Goal: Information Seeking & Learning: Understand process/instructions

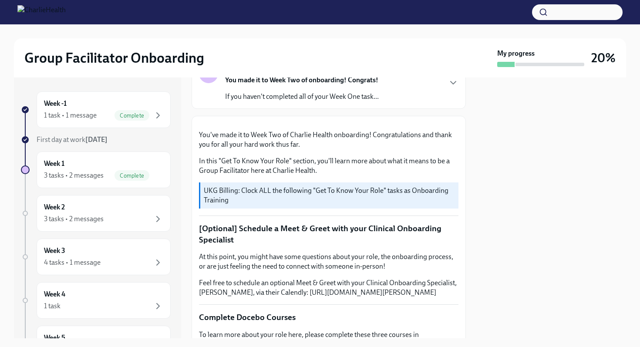
scroll to position [29, 0]
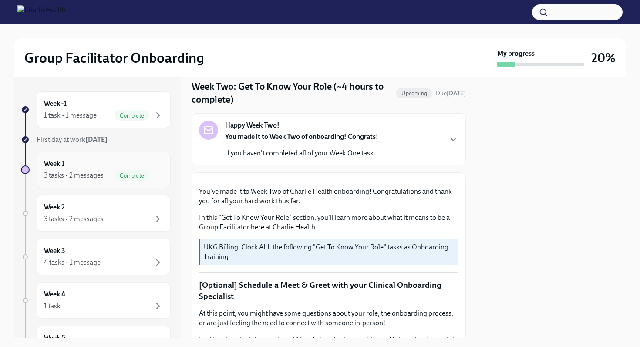
click at [106, 164] on div "Week 1 3 tasks • 2 messages Complete" at bounding box center [103, 170] width 119 height 22
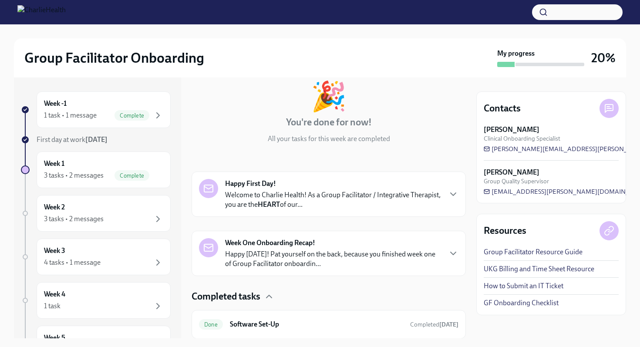
scroll to position [167, 0]
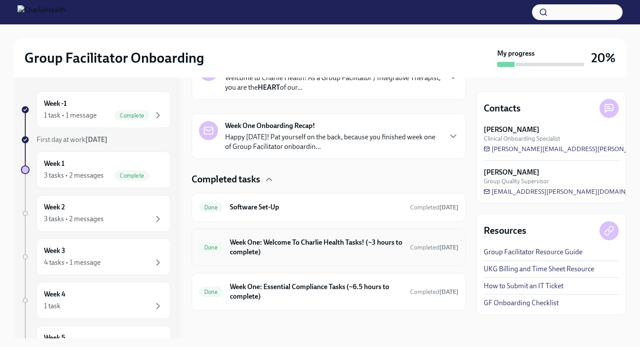
click at [293, 248] on h6 "Week One: Welcome To Charlie Health Tasks! (~3 hours to complete)" at bounding box center [316, 247] width 173 height 19
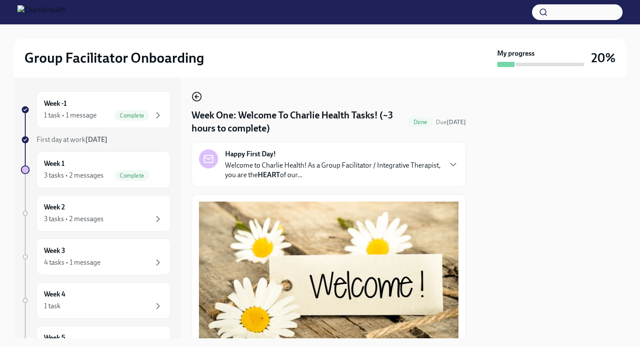
click at [198, 97] on icon "button" at bounding box center [196, 96] width 10 height 10
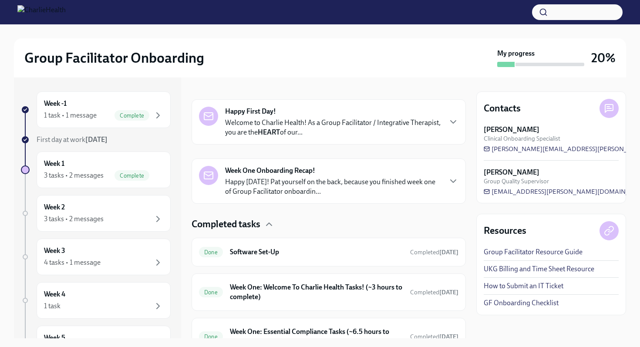
scroll to position [167, 0]
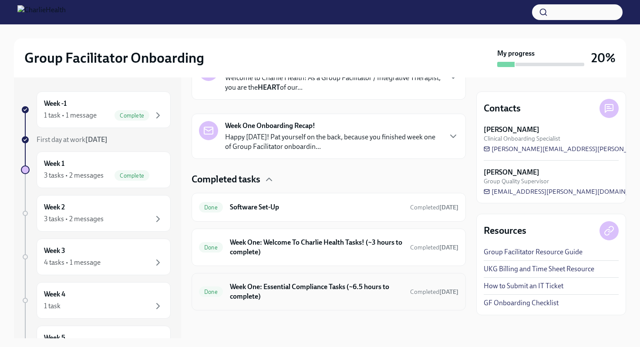
click at [265, 278] on div "Done Week One: Essential Compliance Tasks (~6.5 hours to complete) Completed [D…" at bounding box center [328, 291] width 274 height 37
click at [267, 285] on h6 "Week One: Essential Compliance Tasks (~6.5 hours to complete)" at bounding box center [316, 291] width 173 height 19
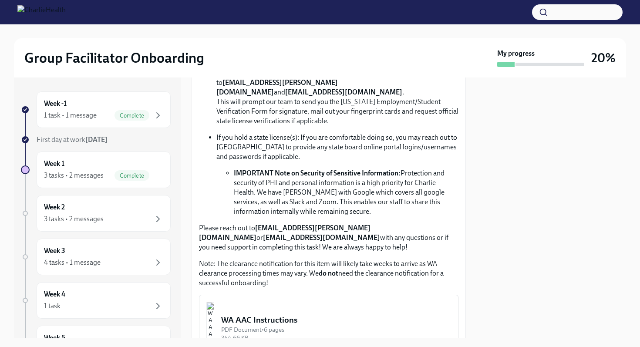
scroll to position [591, 0]
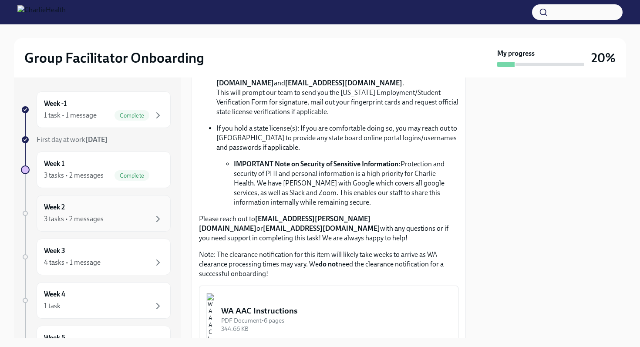
click at [89, 210] on div "Week 2 3 tasks • 2 messages" at bounding box center [103, 213] width 119 height 22
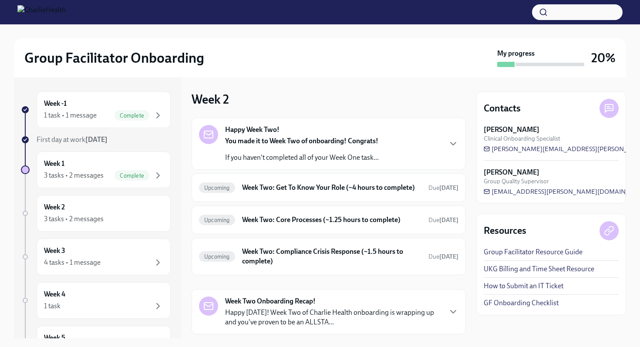
click at [272, 135] on div "Happy Week Two! You made it to Week Two of onboarding! Congrats! If you haven't…" at bounding box center [302, 143] width 154 height 37
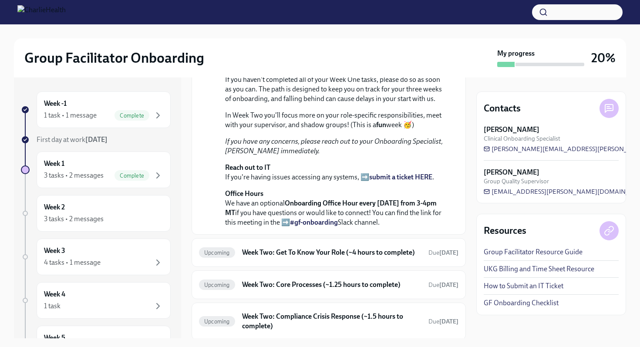
scroll to position [112, 0]
click at [101, 113] on div "1 task • 1 message Complete" at bounding box center [103, 115] width 119 height 10
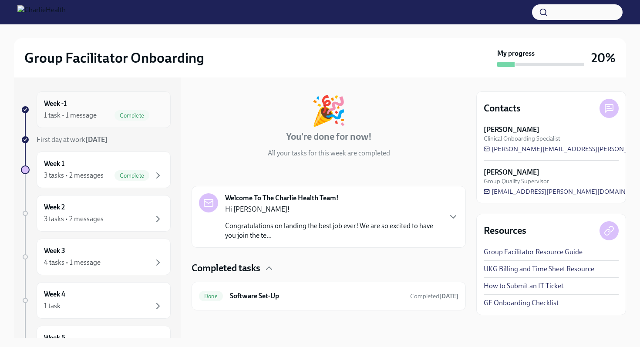
scroll to position [35, 0]
click at [147, 157] on div "Week 1 3 tasks • 2 messages Complete" at bounding box center [104, 169] width 134 height 37
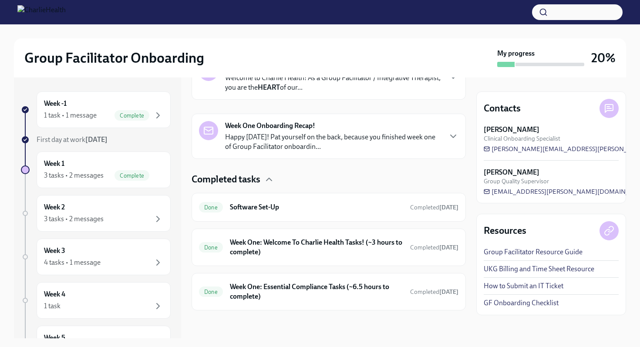
click at [289, 137] on p "Happy [DATE]! Pat yourself on the back, because you finished week one of Group …" at bounding box center [333, 141] width 216 height 19
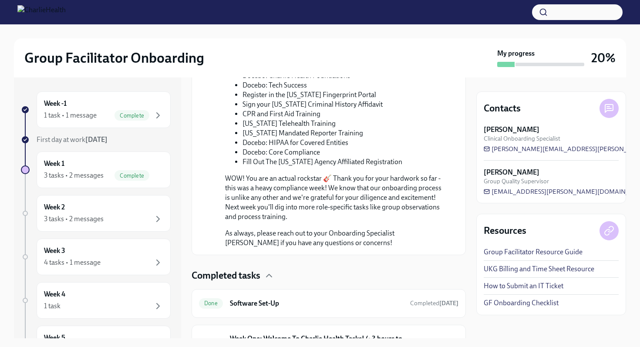
scroll to position [515, 0]
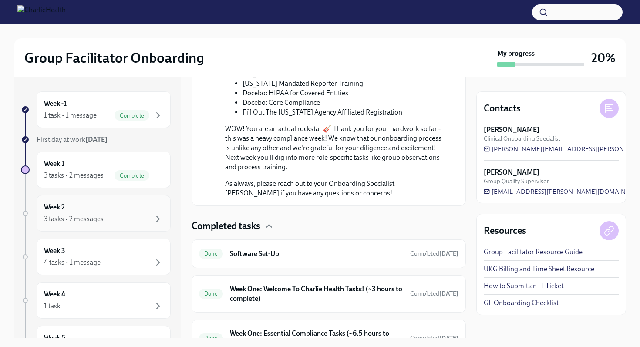
click at [88, 208] on div "Week 2 3 tasks • 2 messages" at bounding box center [103, 213] width 119 height 22
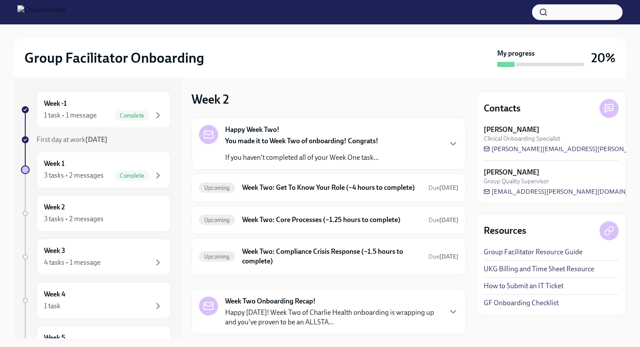
click at [274, 138] on strong "You made it to Week Two of onboarding! Congrats!" at bounding box center [301, 141] width 153 height 8
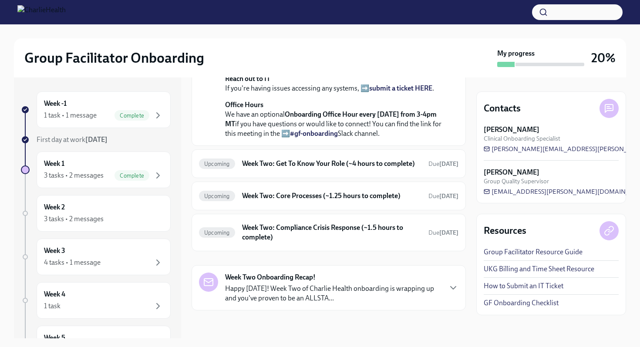
scroll to position [287, 0]
click at [264, 282] on strong "Week Two Onboarding Recap!" at bounding box center [270, 277] width 91 height 10
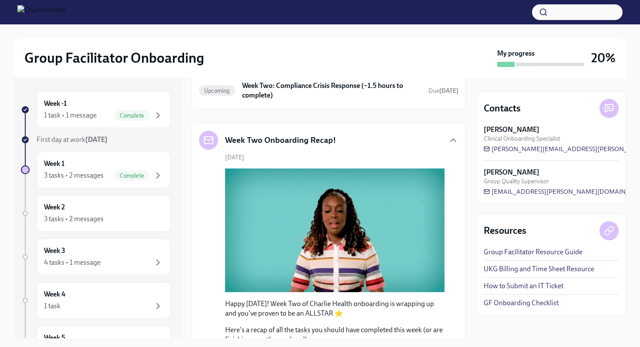
scroll to position [336, 0]
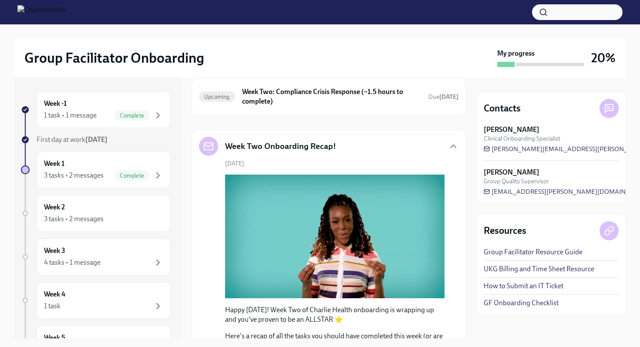
click at [313, 33] on h6 "Week Two: Get To Know Your Role (~4 hours to complete)" at bounding box center [331, 28] width 179 height 10
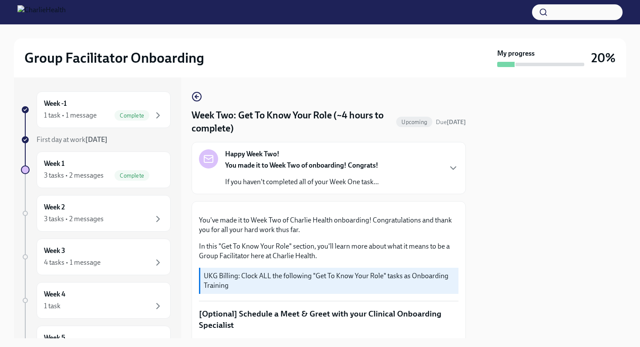
scroll to position [7, 0]
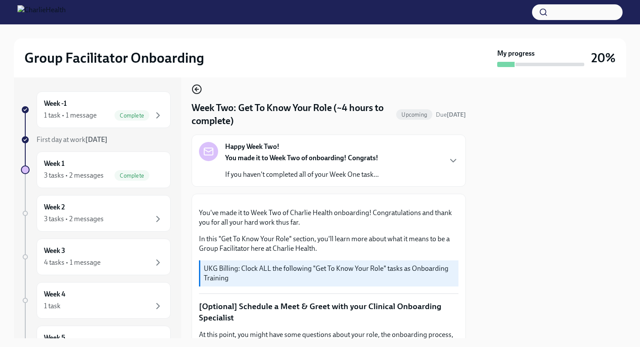
click at [198, 87] on icon "button" at bounding box center [196, 89] width 10 height 10
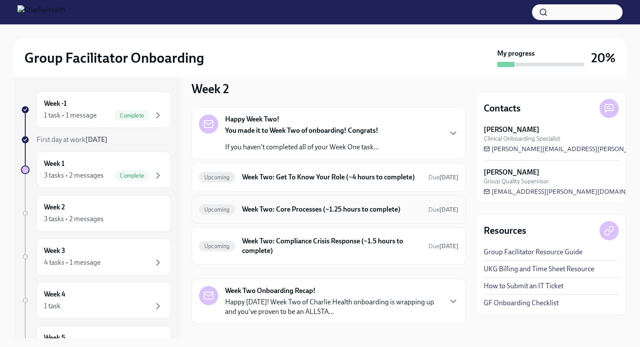
scroll to position [24, 0]
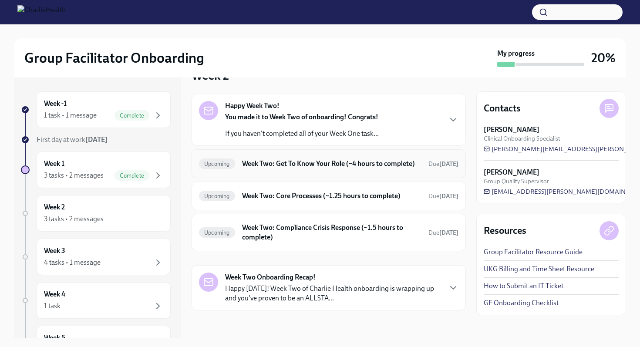
click at [279, 168] on h6 "Week Two: Get To Know Your Role (~4 hours to complete)" at bounding box center [331, 164] width 179 height 10
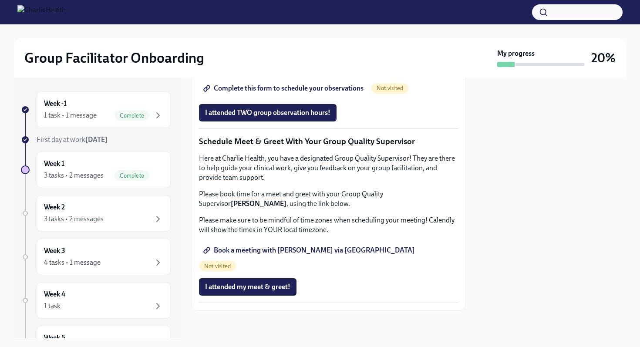
scroll to position [783, 0]
click at [270, 68] on span "Group Observation Instructions" at bounding box center [257, 64] width 104 height 9
click at [283, 93] on span "Complete this form to schedule your observations" at bounding box center [284, 88] width 158 height 9
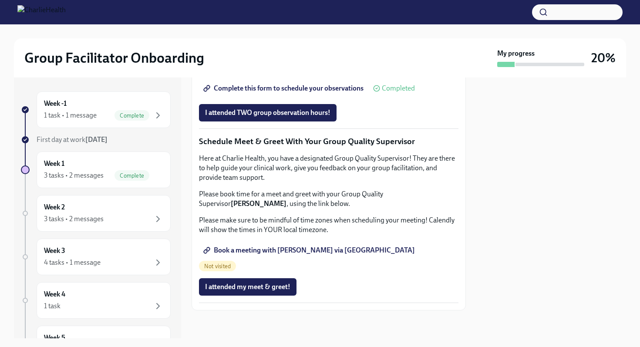
click at [287, 255] on span "Book a meeting with [PERSON_NAME] via [GEOGRAPHIC_DATA]" at bounding box center [310, 250] width 210 height 9
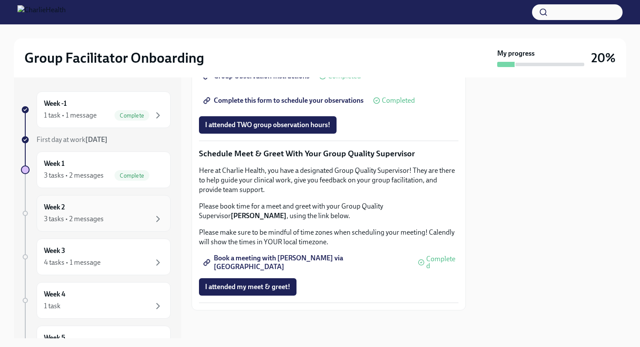
click at [112, 213] on div "Week 2 3 tasks • 2 messages" at bounding box center [103, 213] width 119 height 22
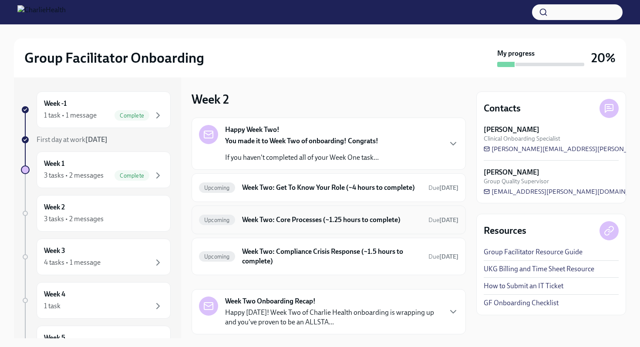
click at [254, 221] on h6 "Week Two: Core Processes (~1.25 hours to complete)" at bounding box center [331, 220] width 179 height 10
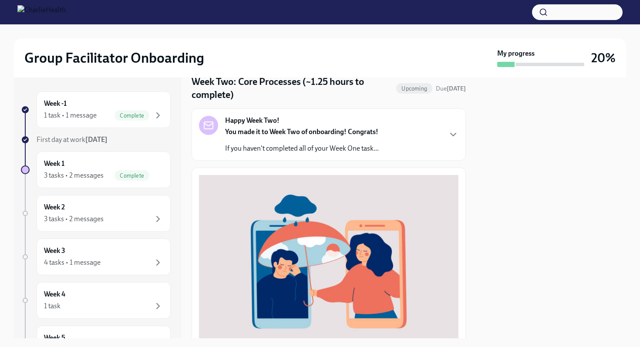
scroll to position [33, 0]
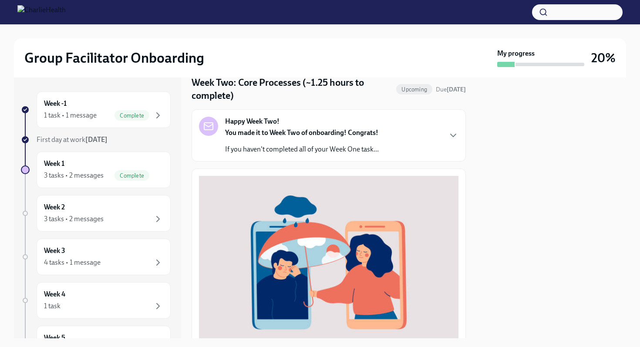
click at [253, 142] on div "You made it to Week Two of onboarding! Congrats! If you haven't completed all o…" at bounding box center [302, 141] width 154 height 26
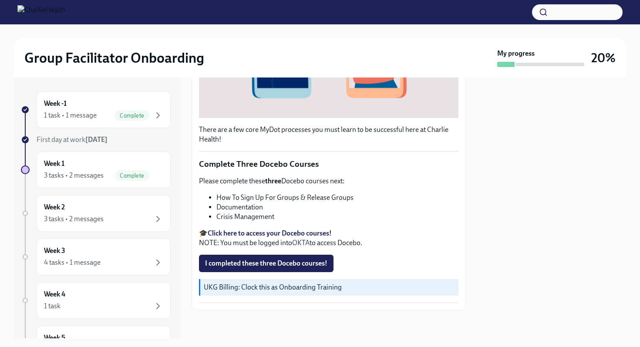
scroll to position [539, 0]
click at [103, 174] on div "3 tasks • 2 messages" at bounding box center [74, 176] width 60 height 10
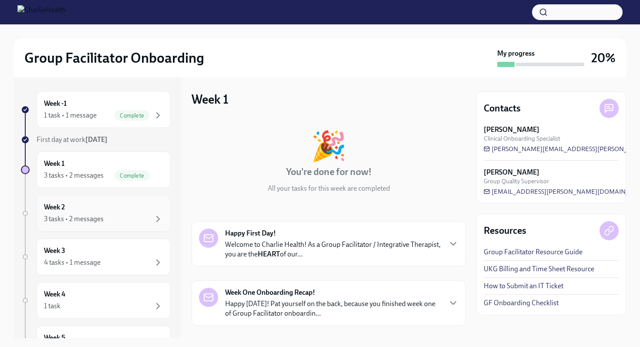
click at [103, 215] on div "3 tasks • 2 messages" at bounding box center [103, 219] width 119 height 10
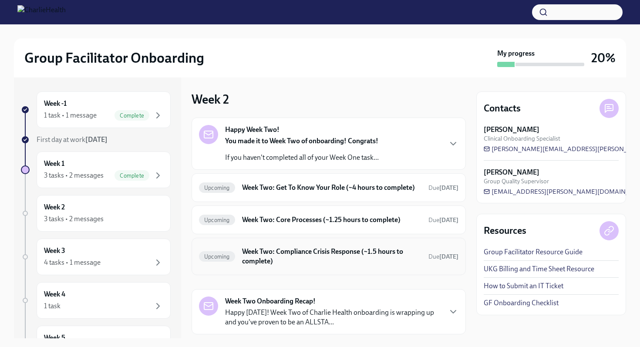
click at [219, 262] on div "Upcoming Week Two: Compliance Crisis Response (~1.5 hours to complete) Due in 9…" at bounding box center [328, 256] width 259 height 23
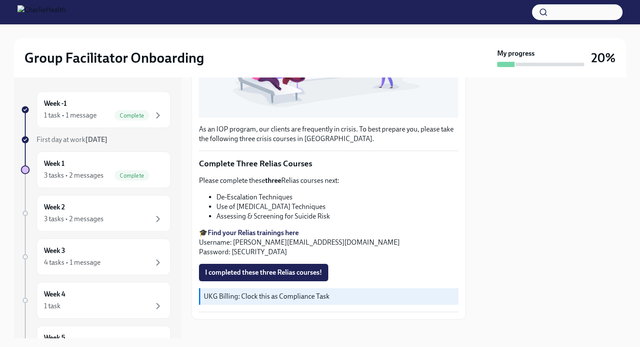
scroll to position [250, 0]
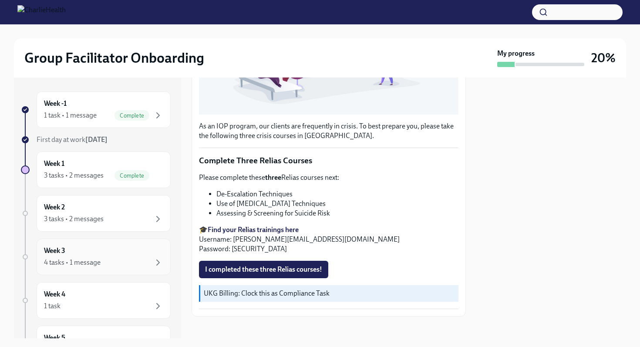
click at [109, 257] on div "4 tasks • 1 message" at bounding box center [103, 262] width 119 height 10
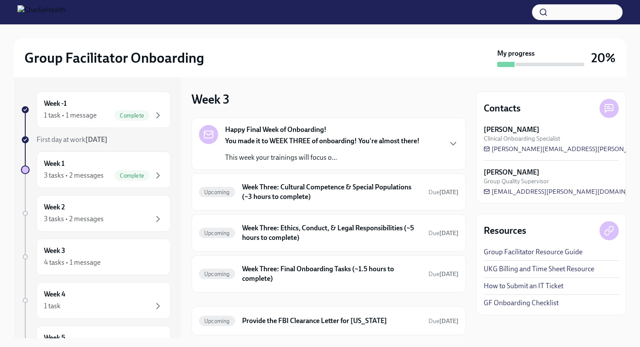
click at [235, 158] on p "This week your trainings will focus o..." at bounding box center [322, 158] width 195 height 10
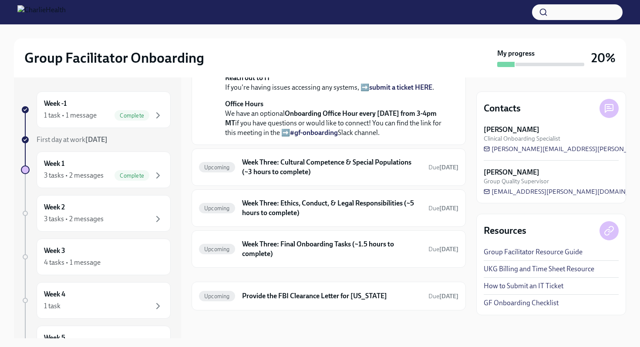
scroll to position [353, 0]
click at [284, 295] on h6 "Provide the FBI Clearance Letter for Pennsylvania" at bounding box center [331, 296] width 179 height 10
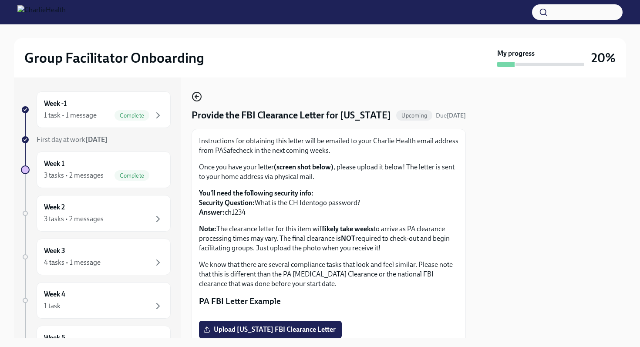
click at [197, 95] on icon "button" at bounding box center [196, 96] width 10 height 10
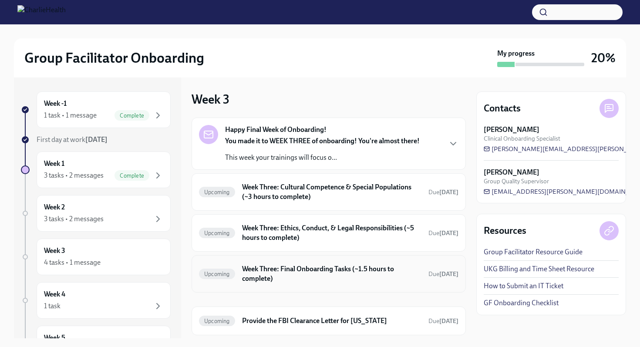
scroll to position [25, 0]
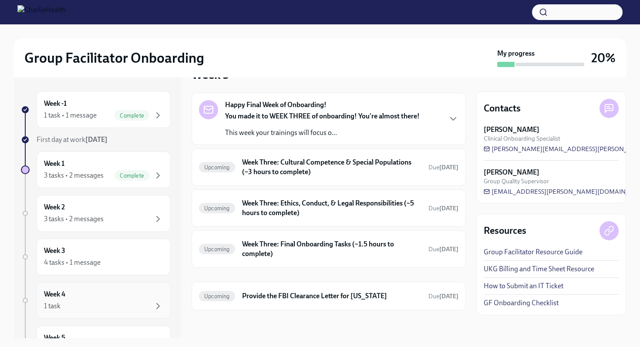
click at [130, 285] on div "Week 4 1 task" at bounding box center [104, 300] width 134 height 37
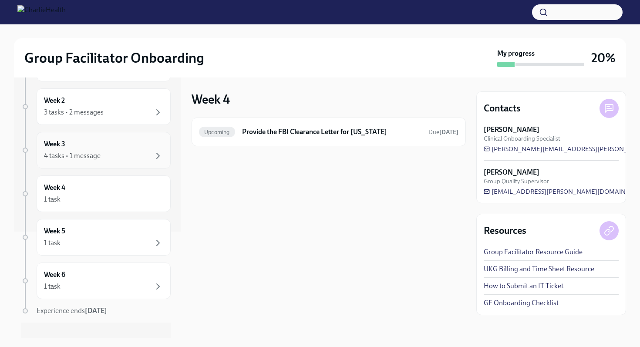
scroll to position [119, 0]
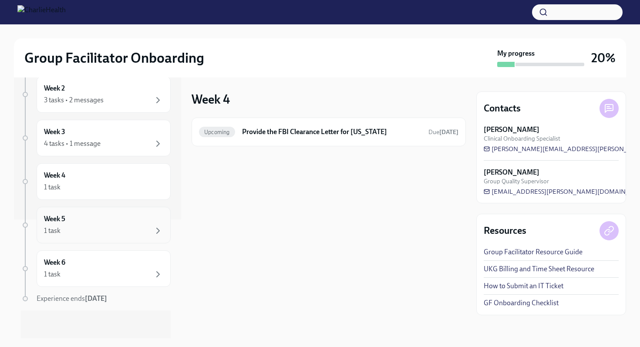
click at [126, 228] on div "1 task" at bounding box center [103, 230] width 119 height 10
click at [137, 283] on div "Week 6 1 task" at bounding box center [104, 268] width 134 height 37
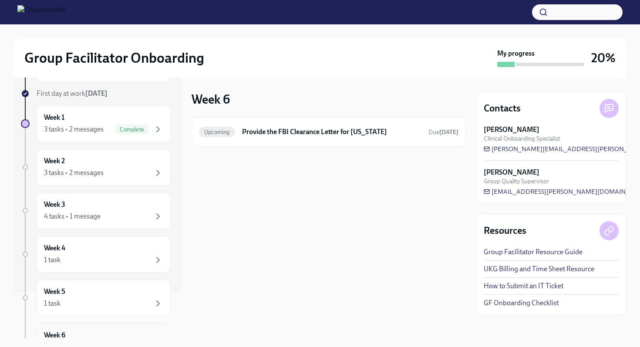
scroll to position [35, 0]
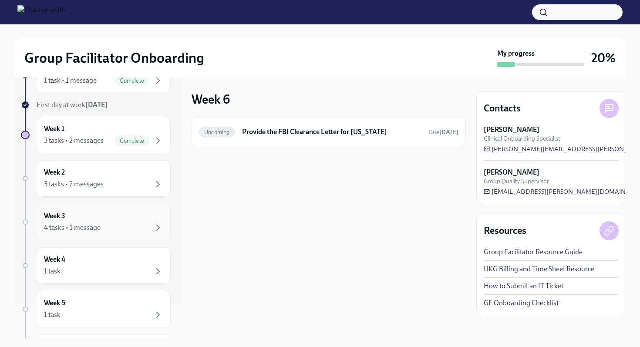
click at [124, 229] on div "4 tasks • 1 message" at bounding box center [103, 227] width 119 height 10
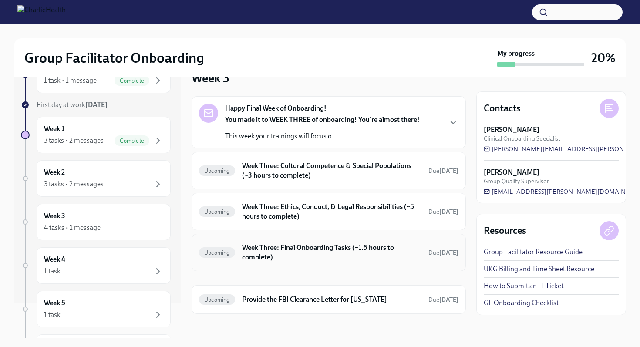
scroll to position [25, 0]
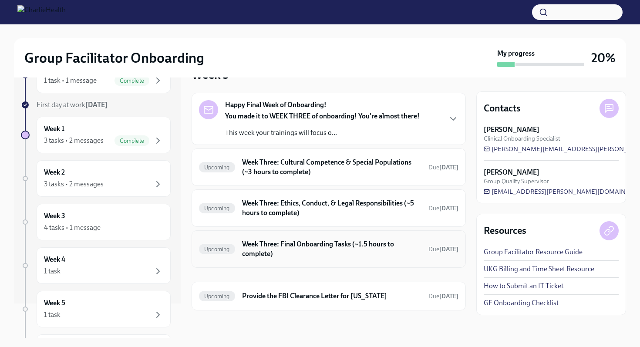
click at [266, 249] on h6 "Week Three: Final Onboarding Tasks (~1.5 hours to complete)" at bounding box center [331, 248] width 179 height 19
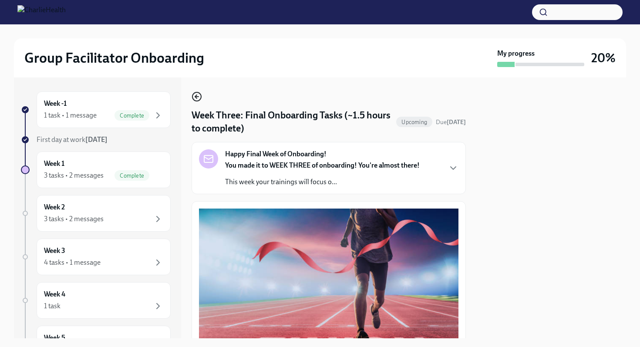
click at [197, 100] on icon "button" at bounding box center [196, 96] width 10 height 10
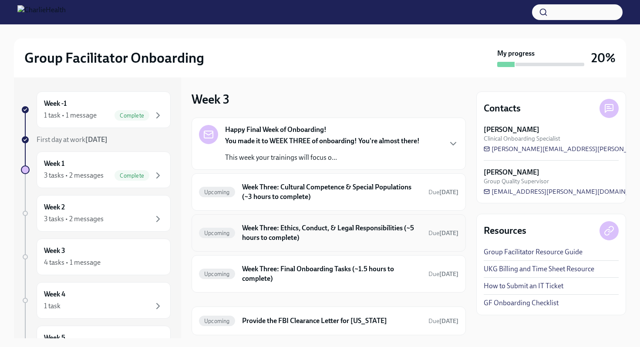
click at [251, 227] on h6 "Week Three: Ethics, Conduct, & Legal Responsibilities (~5 hours to complete)" at bounding box center [331, 232] width 179 height 19
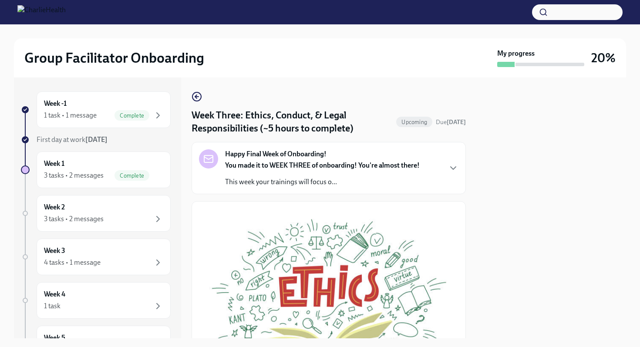
click at [273, 177] on div "You made it to WEEK THREE of onboarding! You're almost there! This week your tr…" at bounding box center [322, 174] width 195 height 26
